Goal: Task Accomplishment & Management: Complete application form

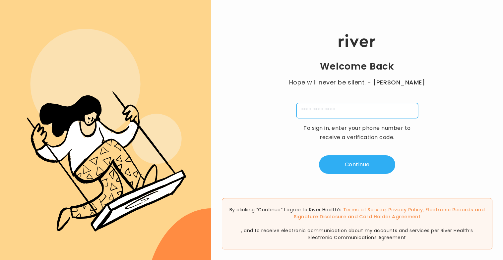
click at [317, 105] on input "tel" at bounding box center [357, 110] width 122 height 15
type input "**********"
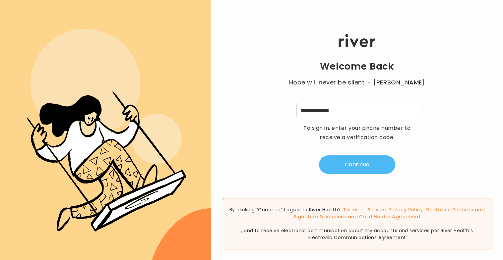
click at [353, 167] on button "Continue" at bounding box center [357, 165] width 76 height 19
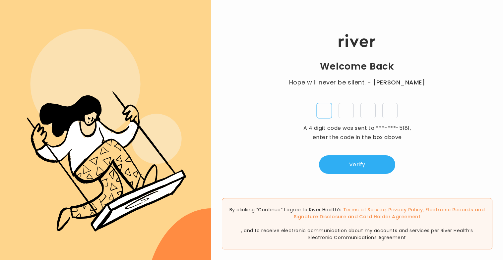
type input "*"
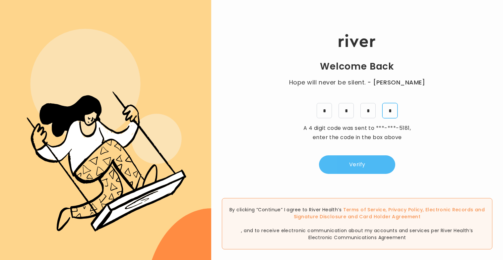
type input "*"
drag, startPoint x: 354, startPoint y: 168, endPoint x: 361, endPoint y: 162, distance: 9.4
click at [354, 168] on button "Verify" at bounding box center [357, 165] width 76 height 19
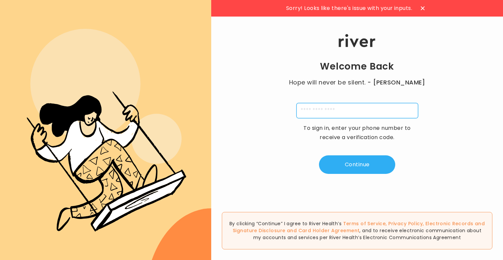
click at [355, 111] on input "tel" at bounding box center [357, 110] width 122 height 15
type input "**********"
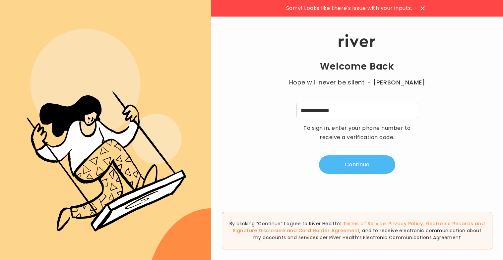
click at [373, 166] on button "Continue" at bounding box center [357, 165] width 76 height 19
type input "*"
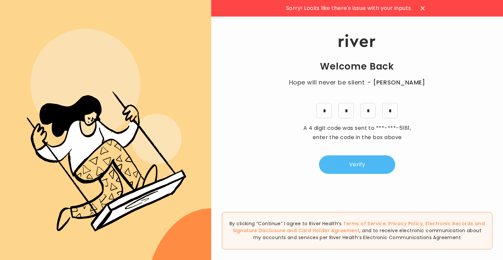
click at [357, 168] on button "Verify" at bounding box center [357, 165] width 76 height 19
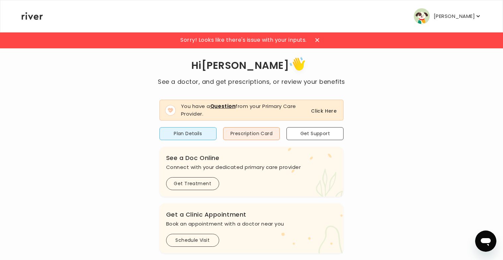
click at [321, 112] on button "Click Here" at bounding box center [324, 111] width 26 height 8
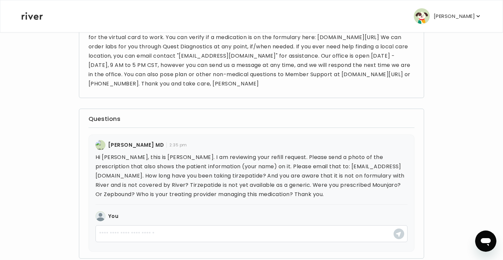
scroll to position [85, 0]
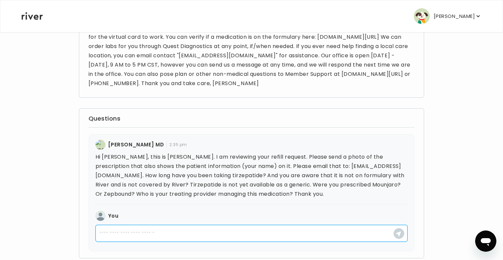
click at [193, 229] on textarea at bounding box center [251, 233] width 312 height 17
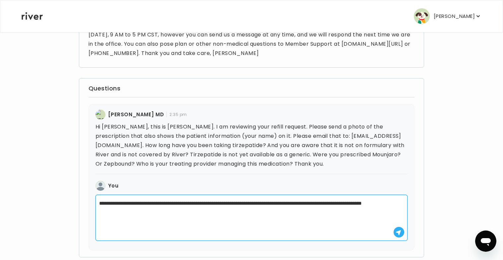
scroll to position [124, 0]
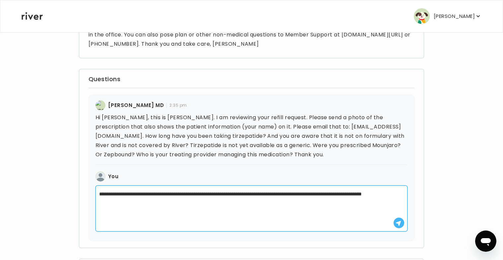
type textarea "**********"
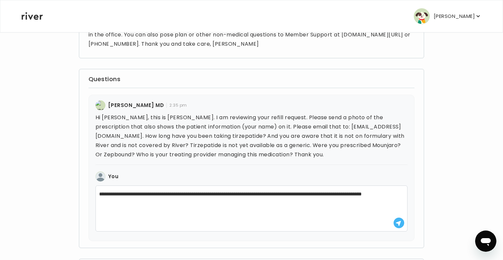
click at [399, 222] on use "button" at bounding box center [398, 223] width 5 height 5
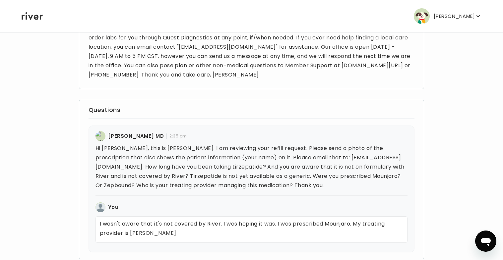
scroll to position [0, 0]
